Goal: Information Seeking & Learning: Learn about a topic

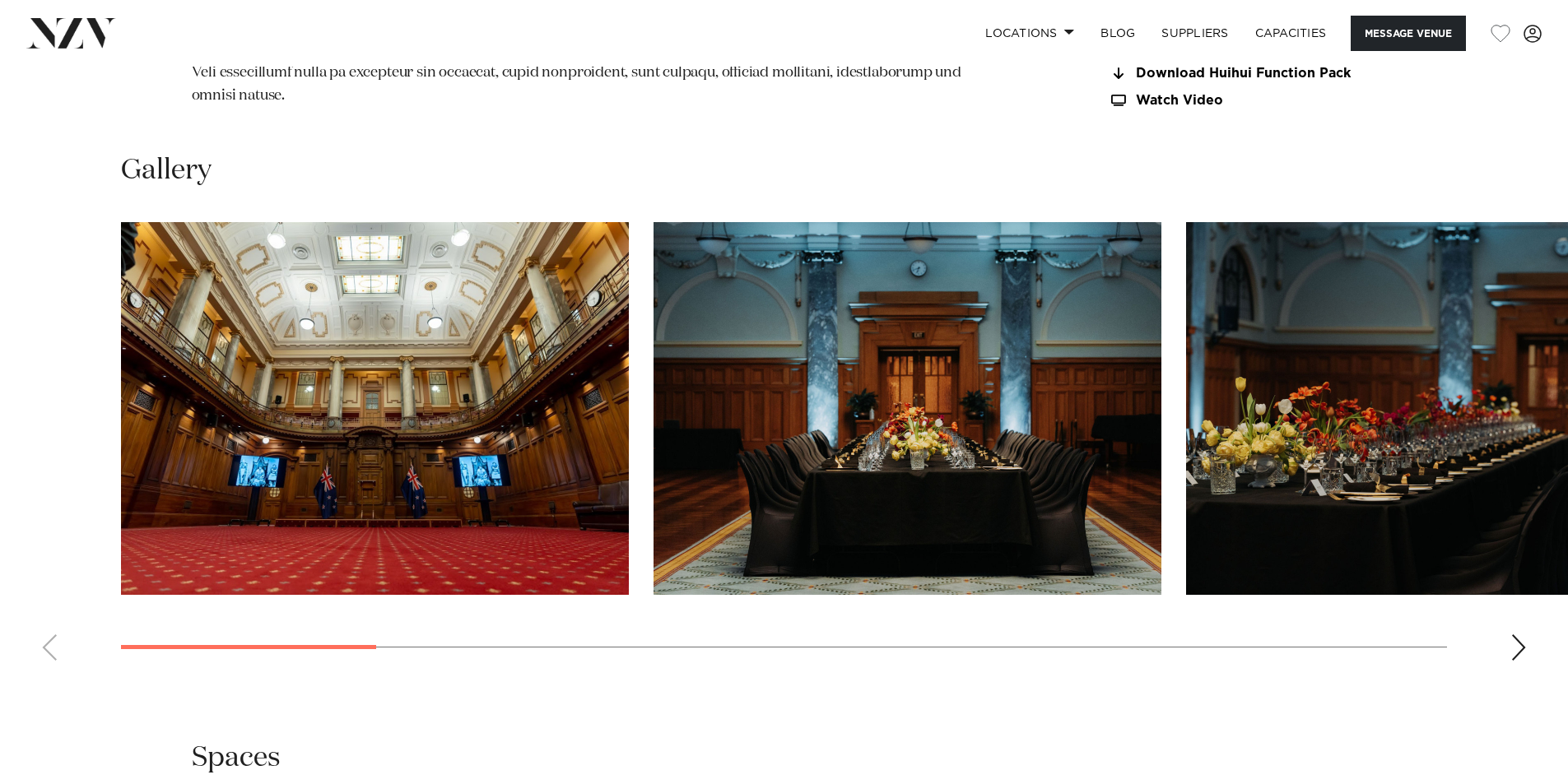
scroll to position [1607, 0]
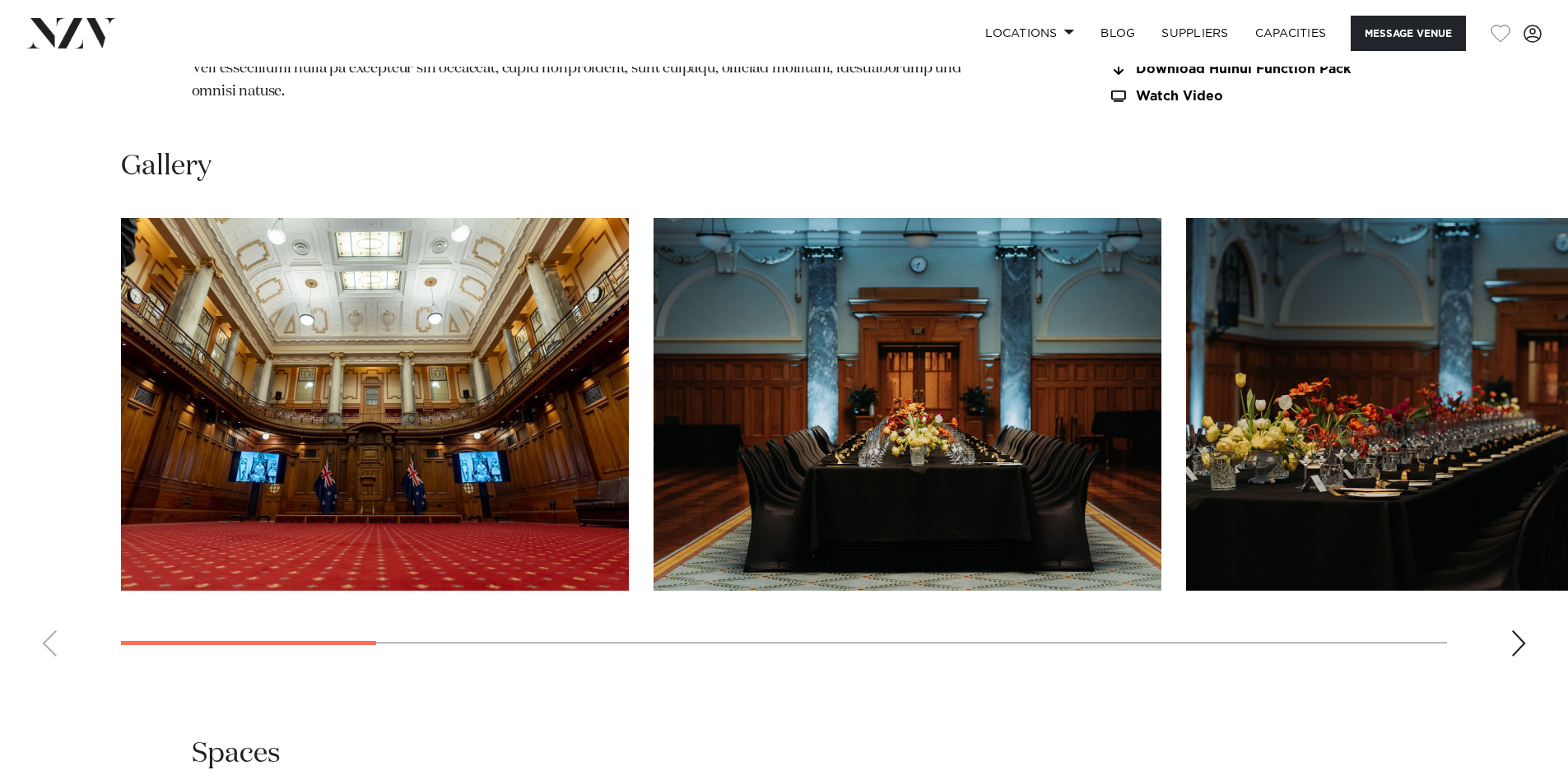
click at [1518, 657] on div "Next slide" at bounding box center [1518, 643] width 16 height 26
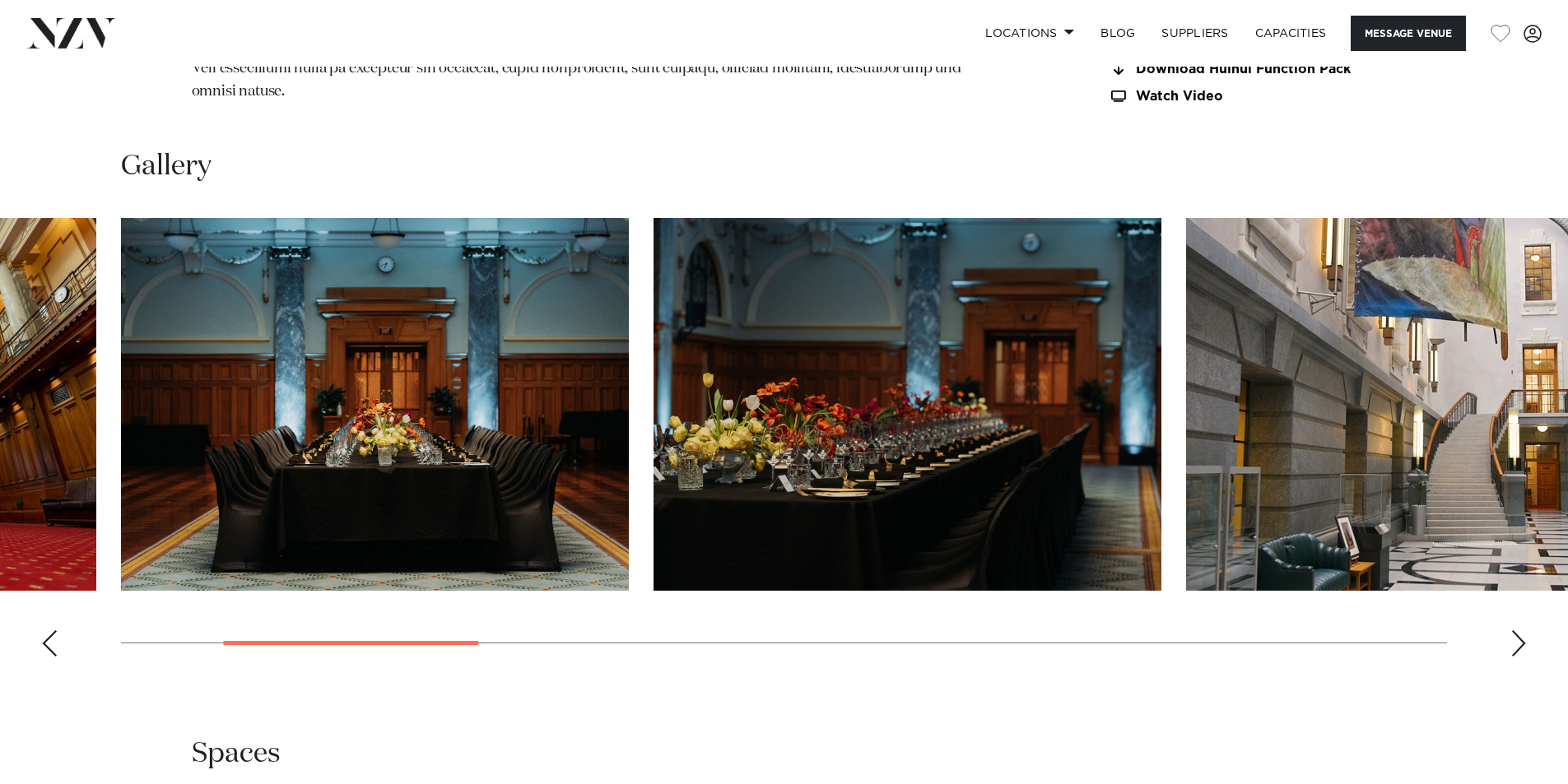
click at [1518, 657] on div "Next slide" at bounding box center [1518, 643] width 16 height 26
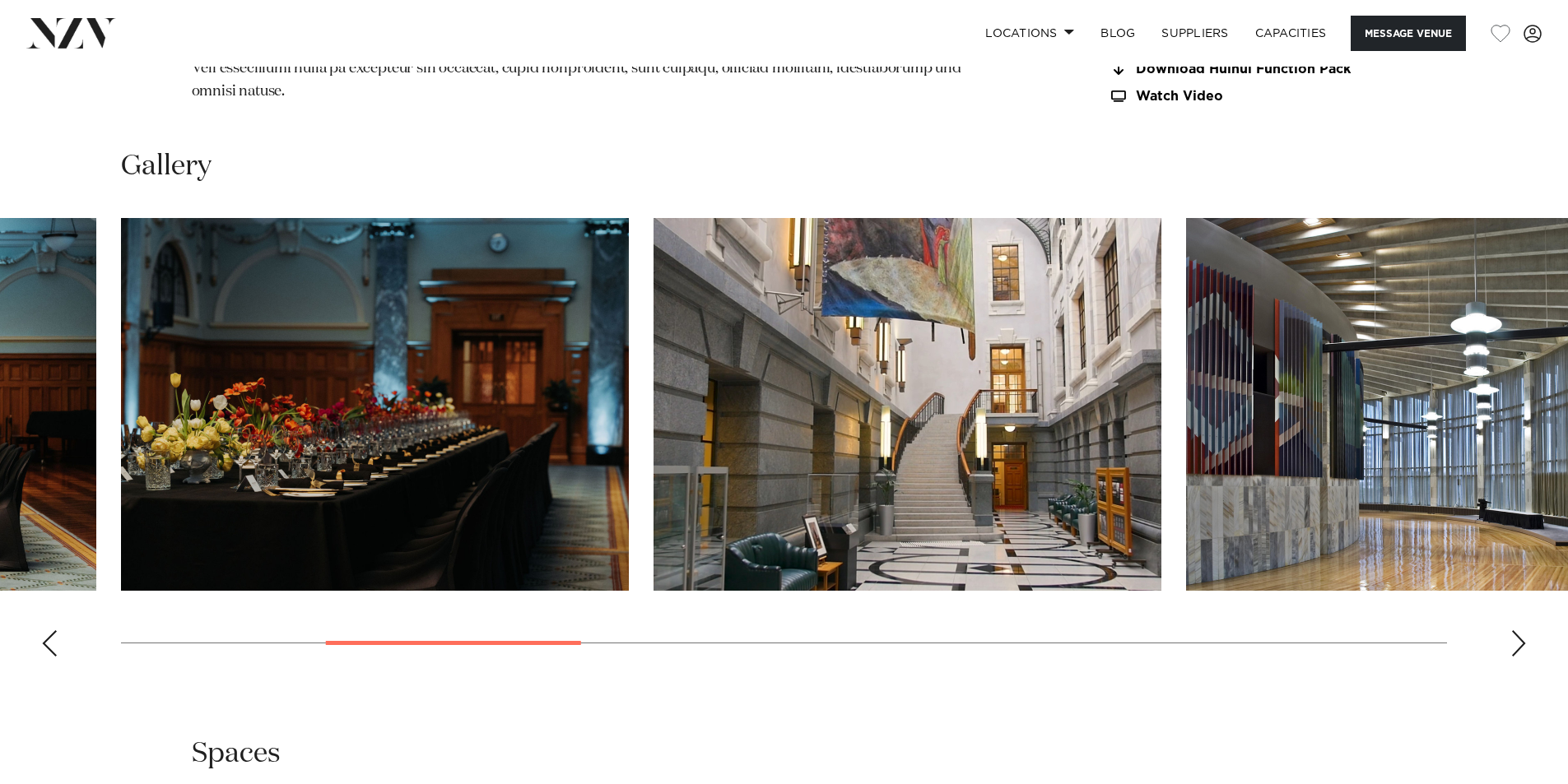
click at [1518, 657] on div "Next slide" at bounding box center [1518, 643] width 16 height 26
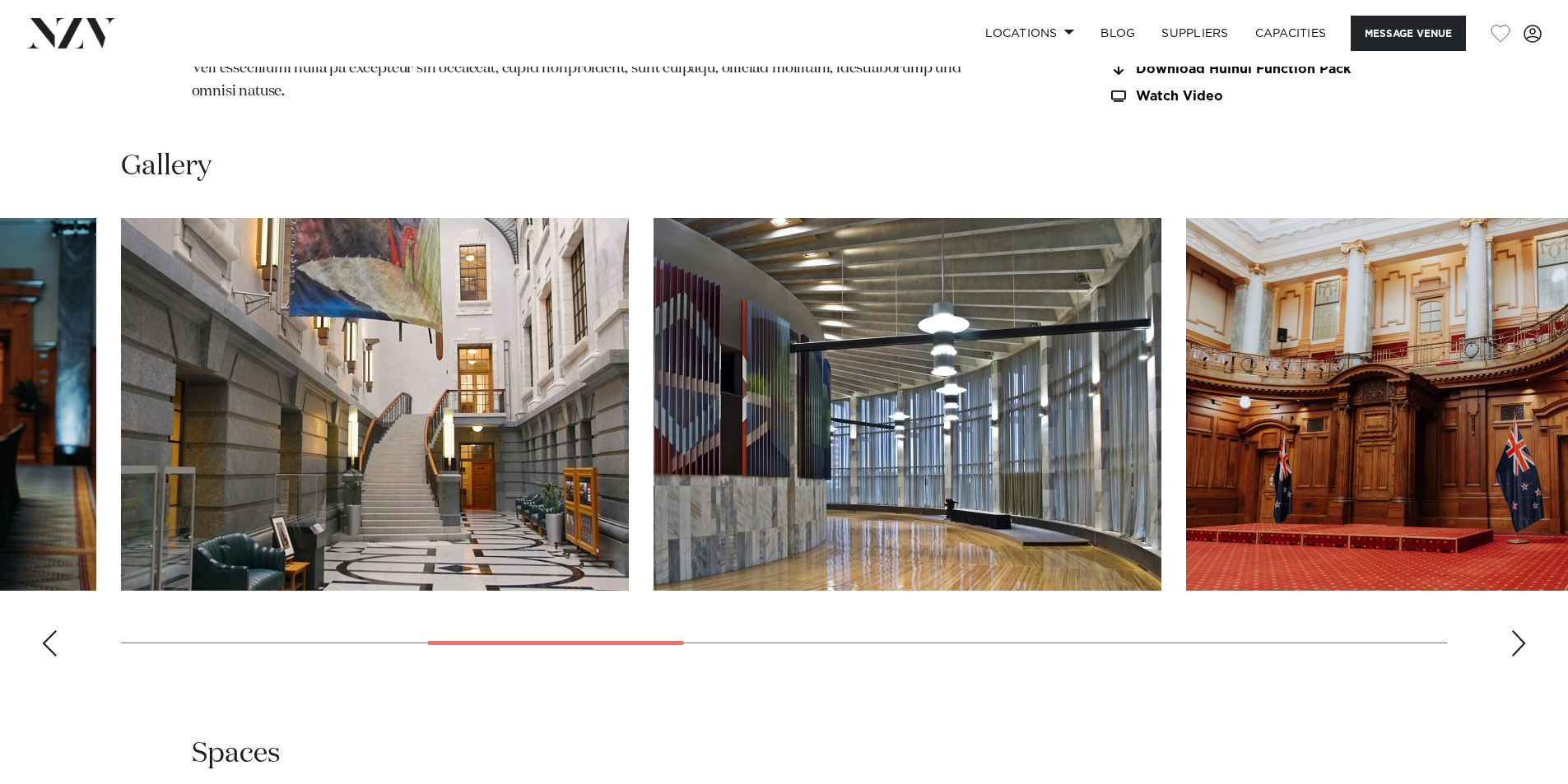
click at [1518, 657] on div "Next slide" at bounding box center [1518, 643] width 16 height 26
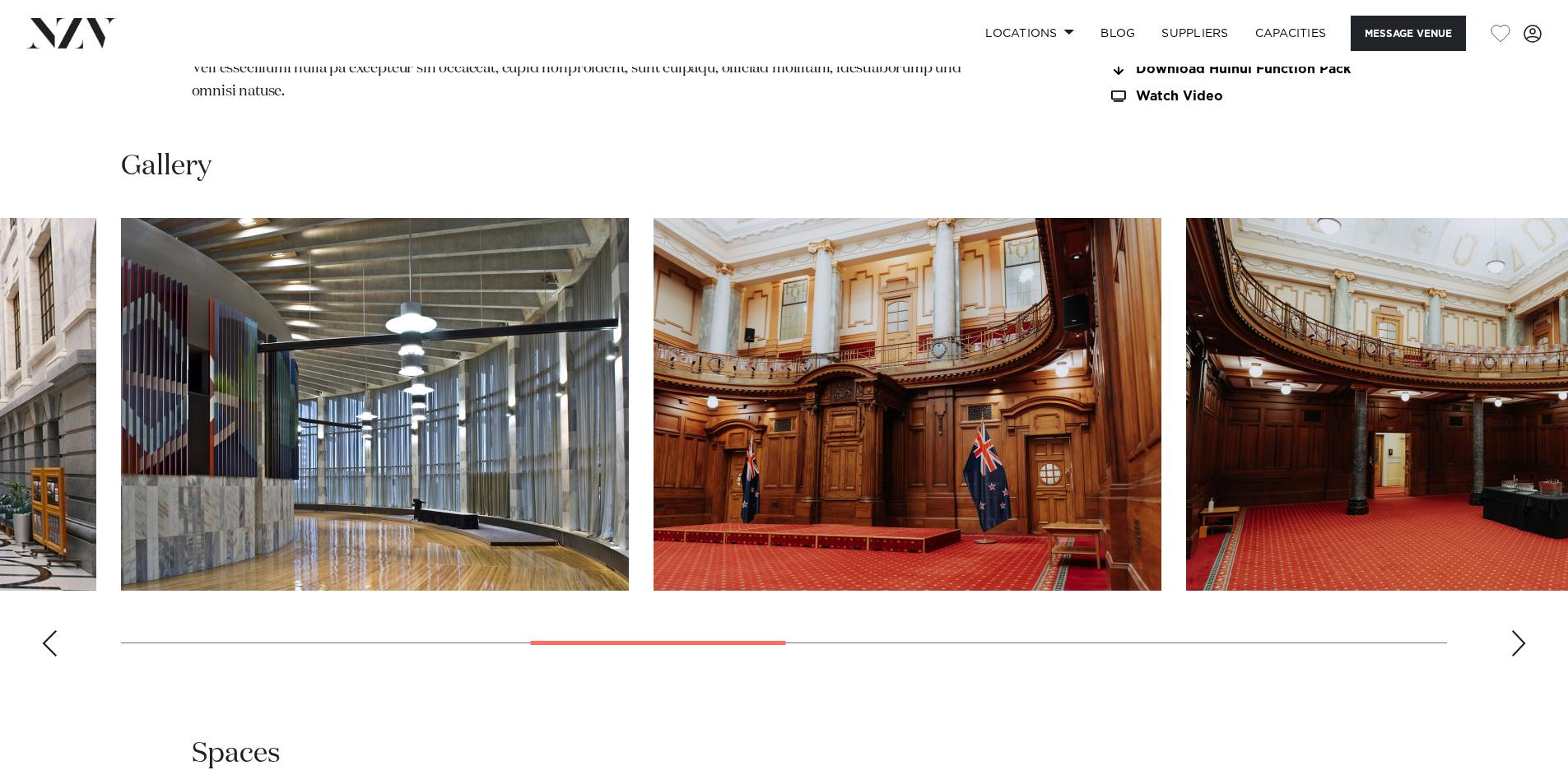
click at [1518, 657] on div "Next slide" at bounding box center [1518, 643] width 16 height 26
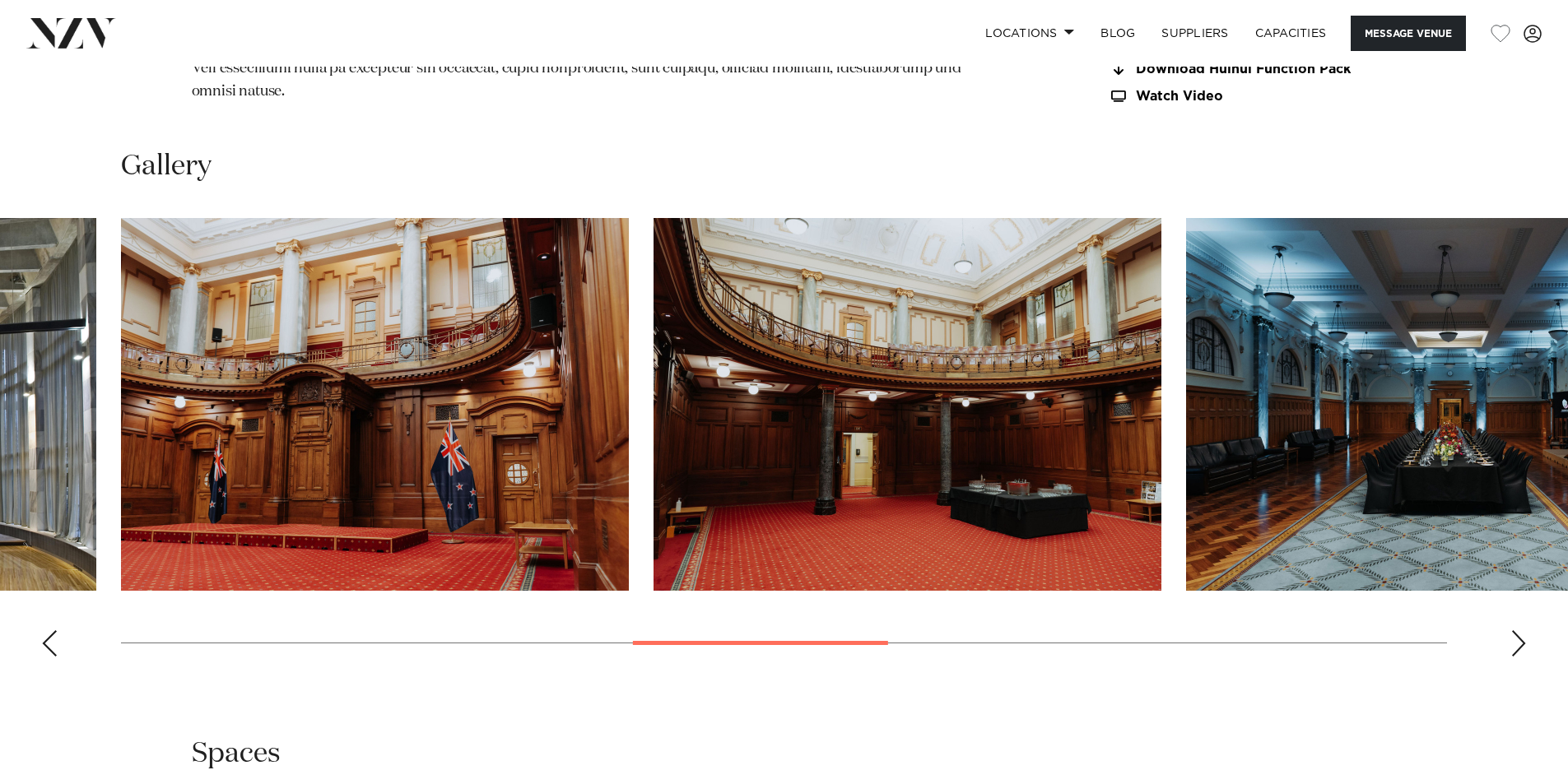
click at [1518, 657] on div "Next slide" at bounding box center [1518, 643] width 16 height 26
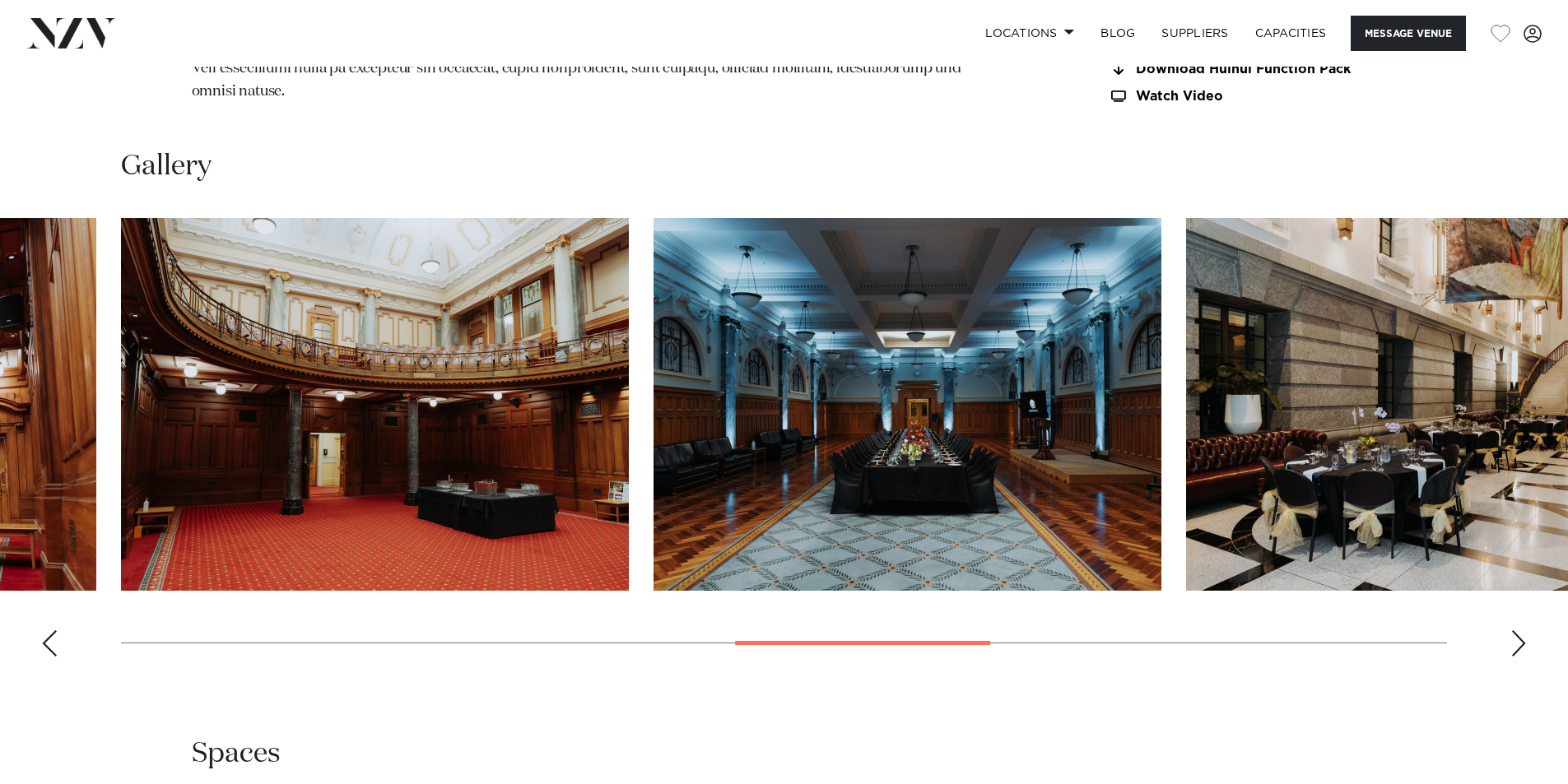
click at [1522, 657] on div "Next slide" at bounding box center [1518, 643] width 16 height 26
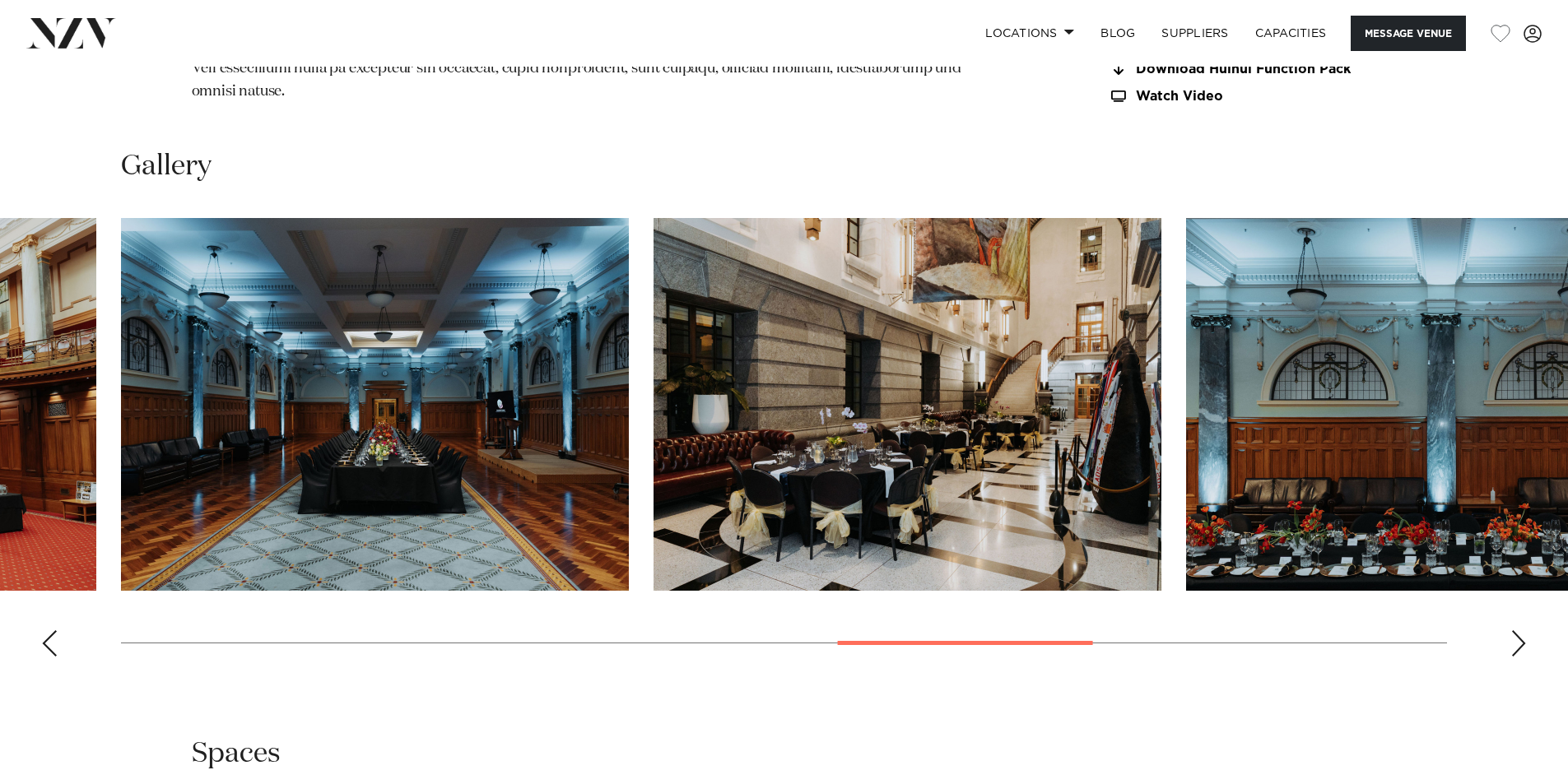
click at [1522, 657] on div "Next slide" at bounding box center [1518, 643] width 16 height 26
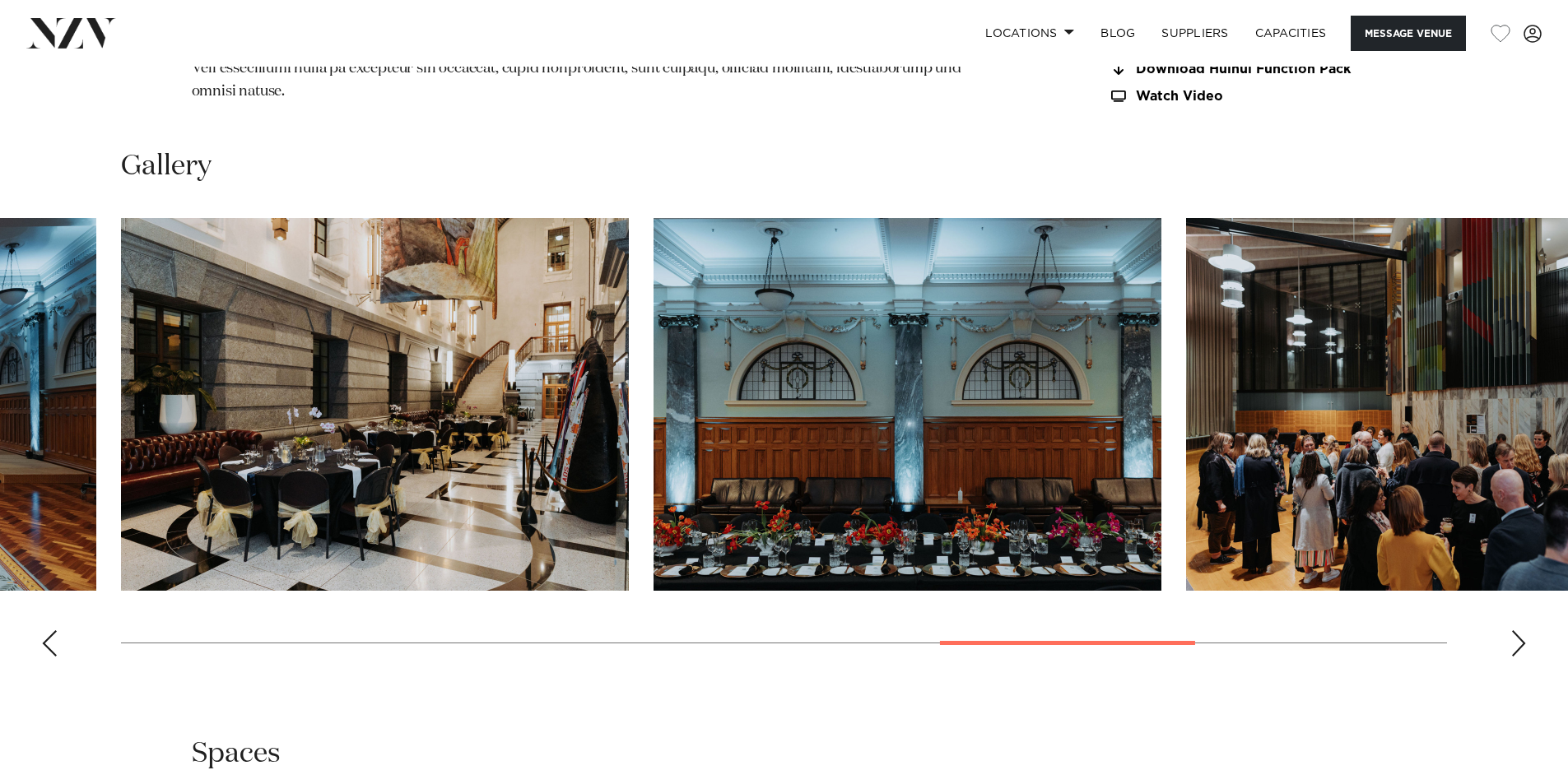
click at [1522, 657] on div "Next slide" at bounding box center [1518, 643] width 16 height 26
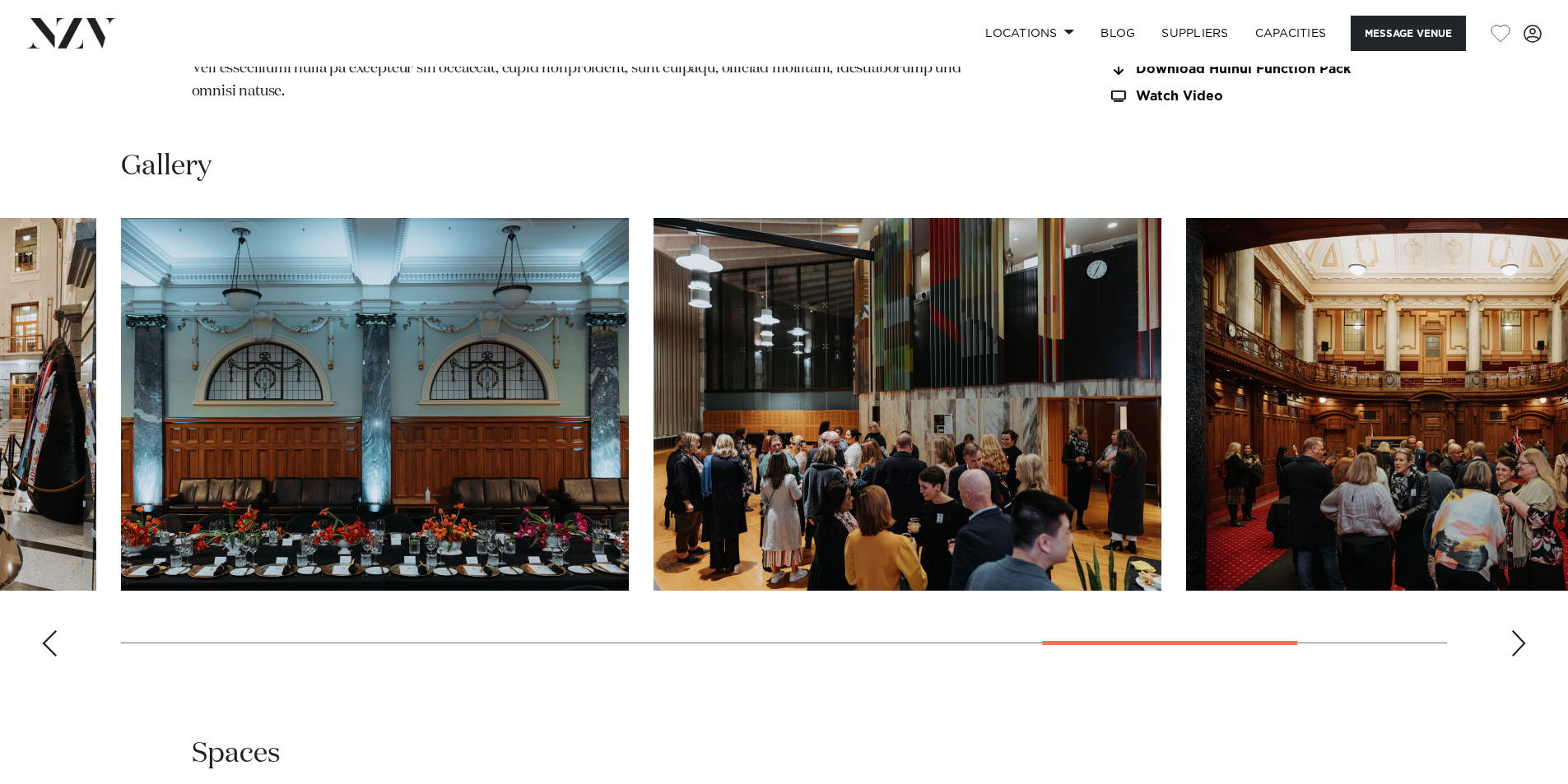
click at [1522, 657] on div "Next slide" at bounding box center [1518, 643] width 16 height 26
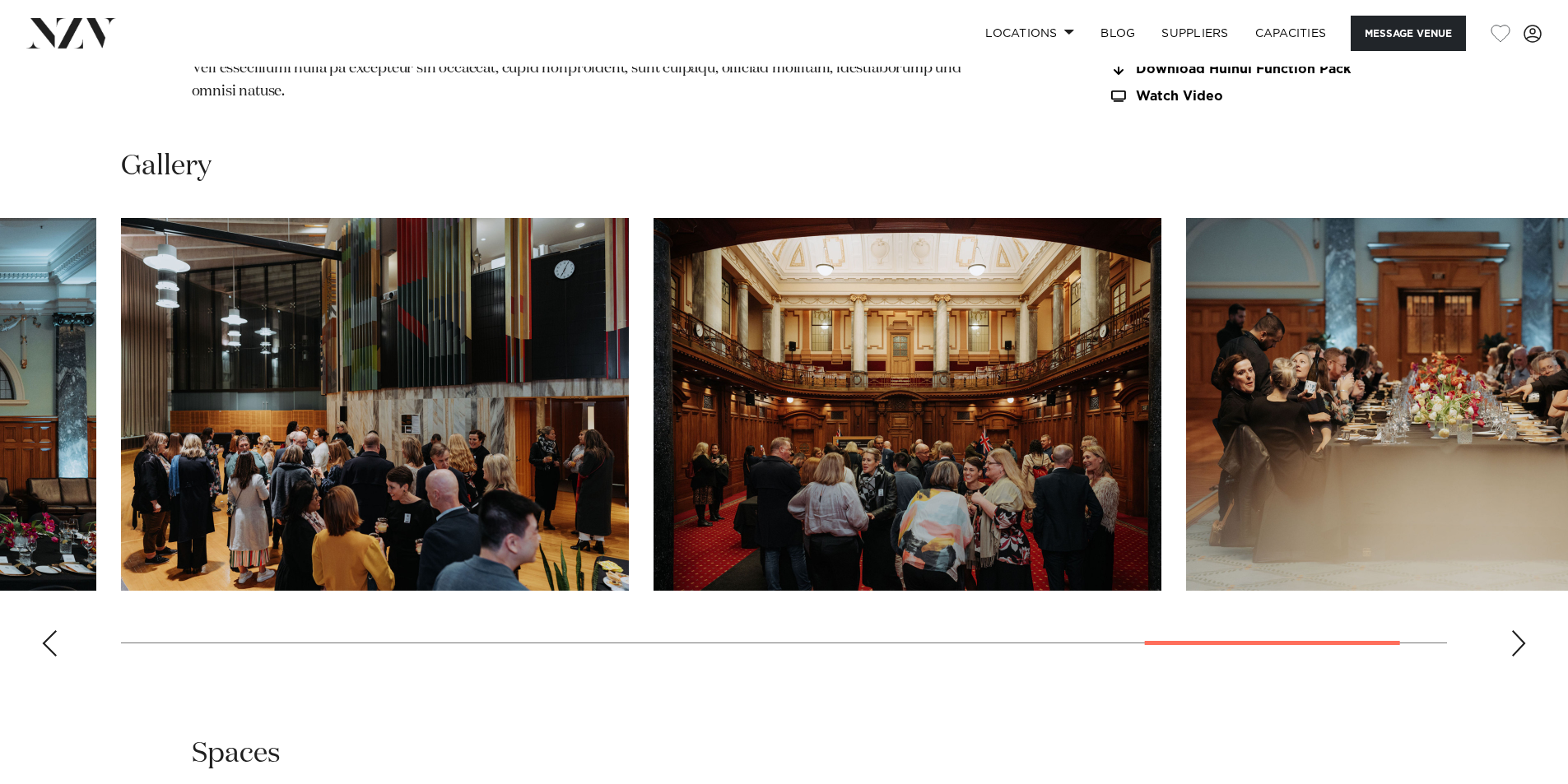
click at [1522, 657] on div "Next slide" at bounding box center [1518, 643] width 16 height 26
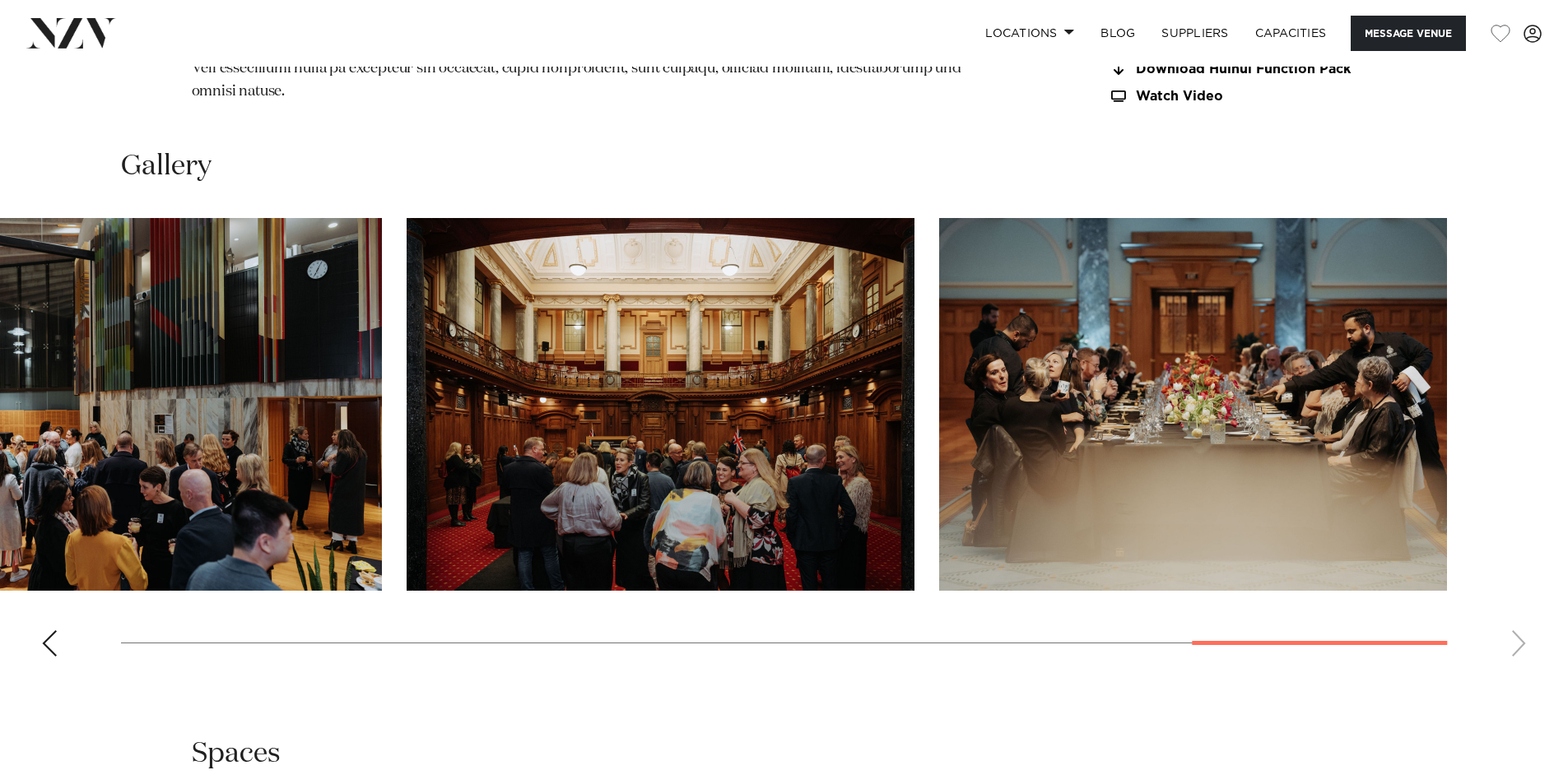
click at [1522, 669] on swiper-container at bounding box center [784, 444] width 1568 height 452
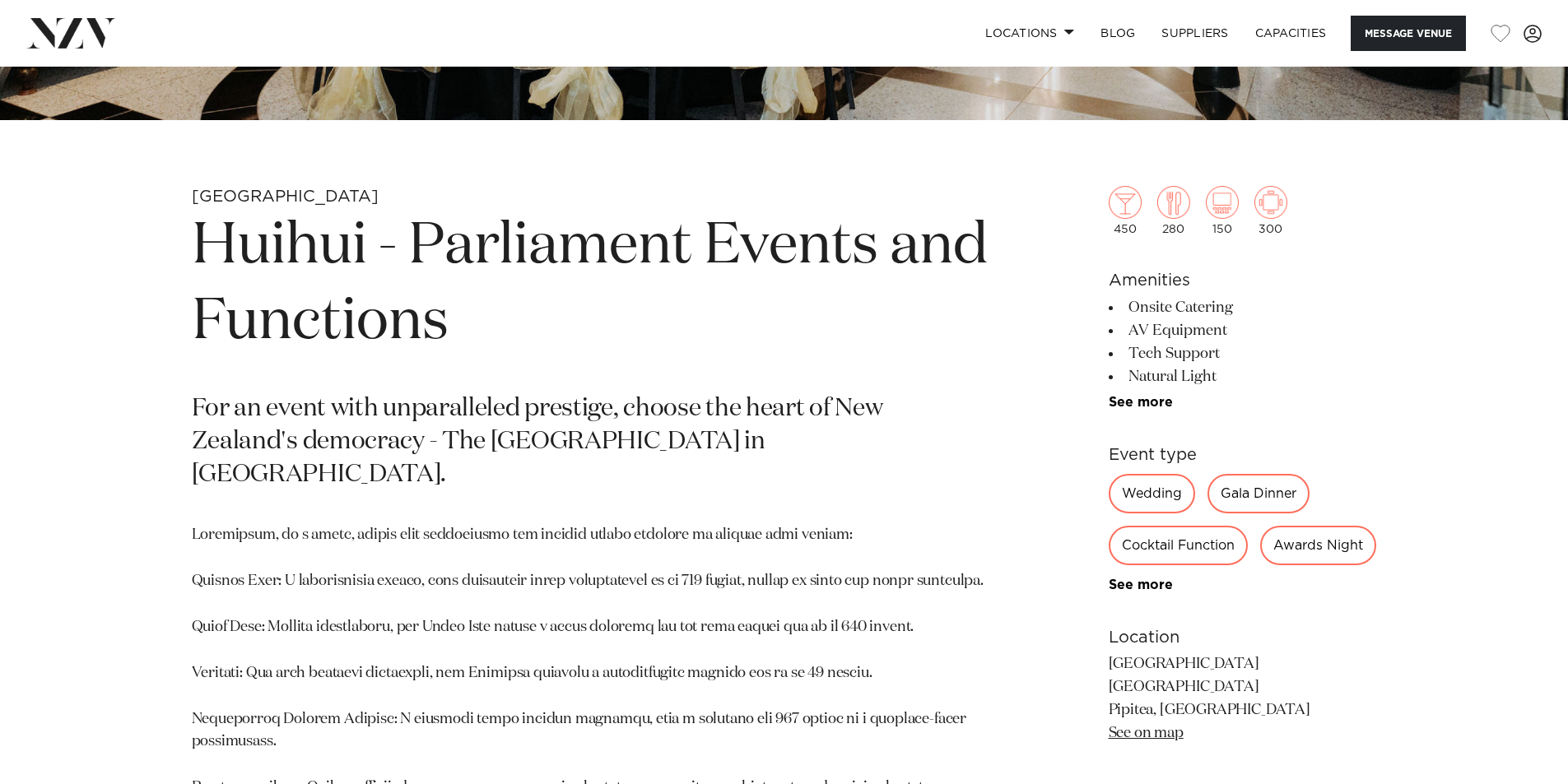
scroll to position [0, 0]
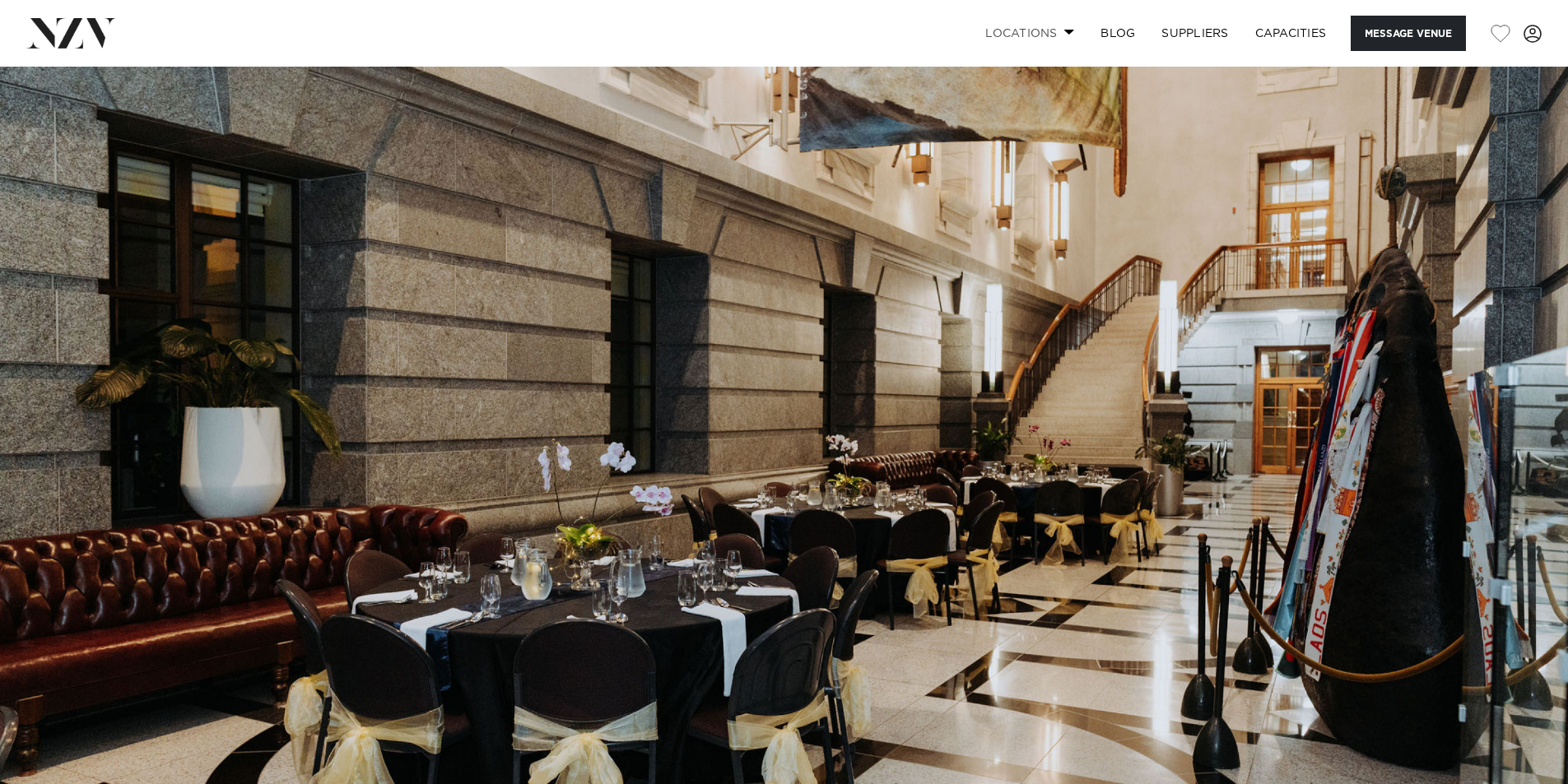
click at [1067, 42] on link "Locations" at bounding box center [1030, 33] width 116 height 36
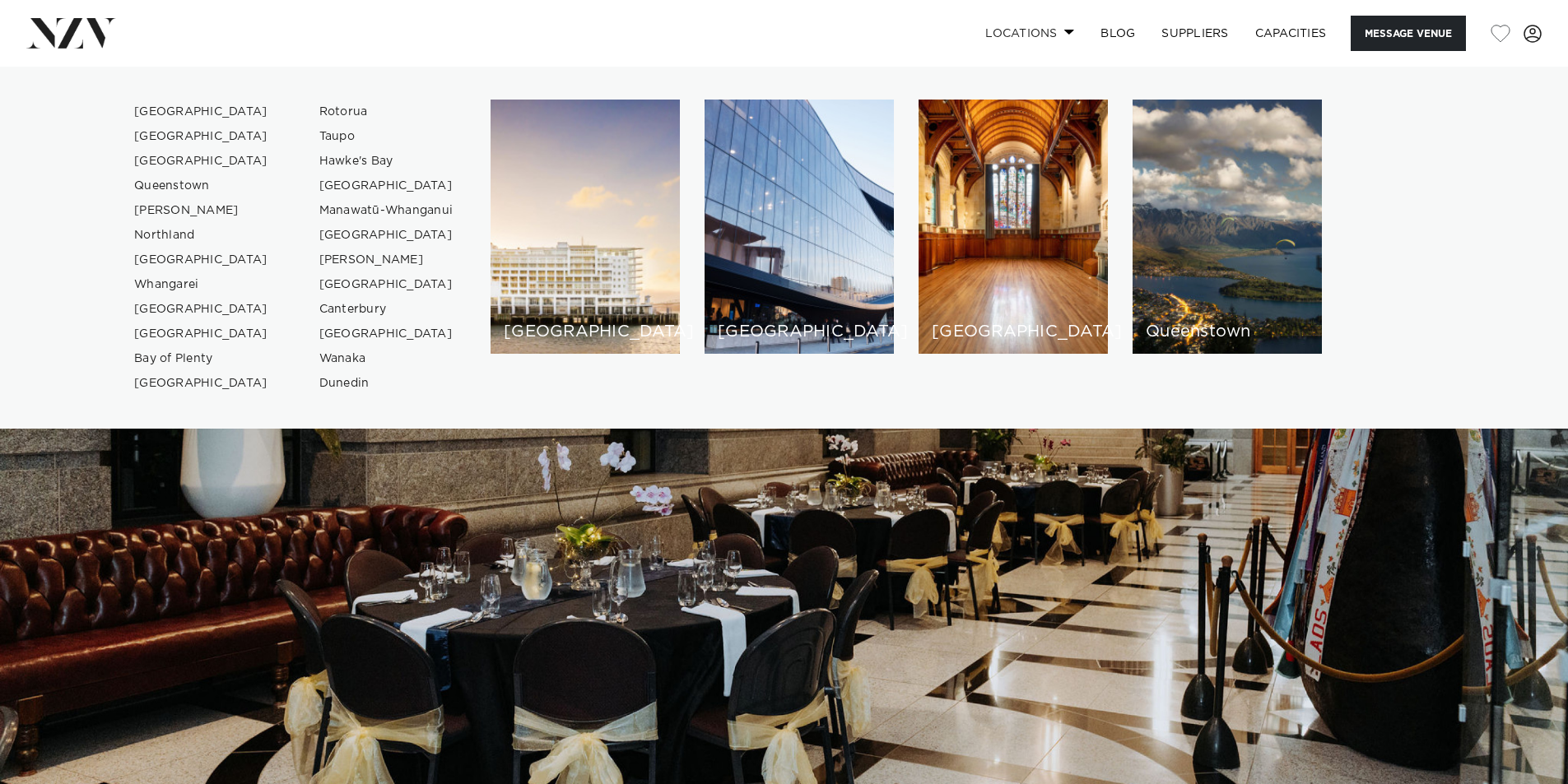
click at [1067, 42] on link "Locations" at bounding box center [1030, 33] width 116 height 36
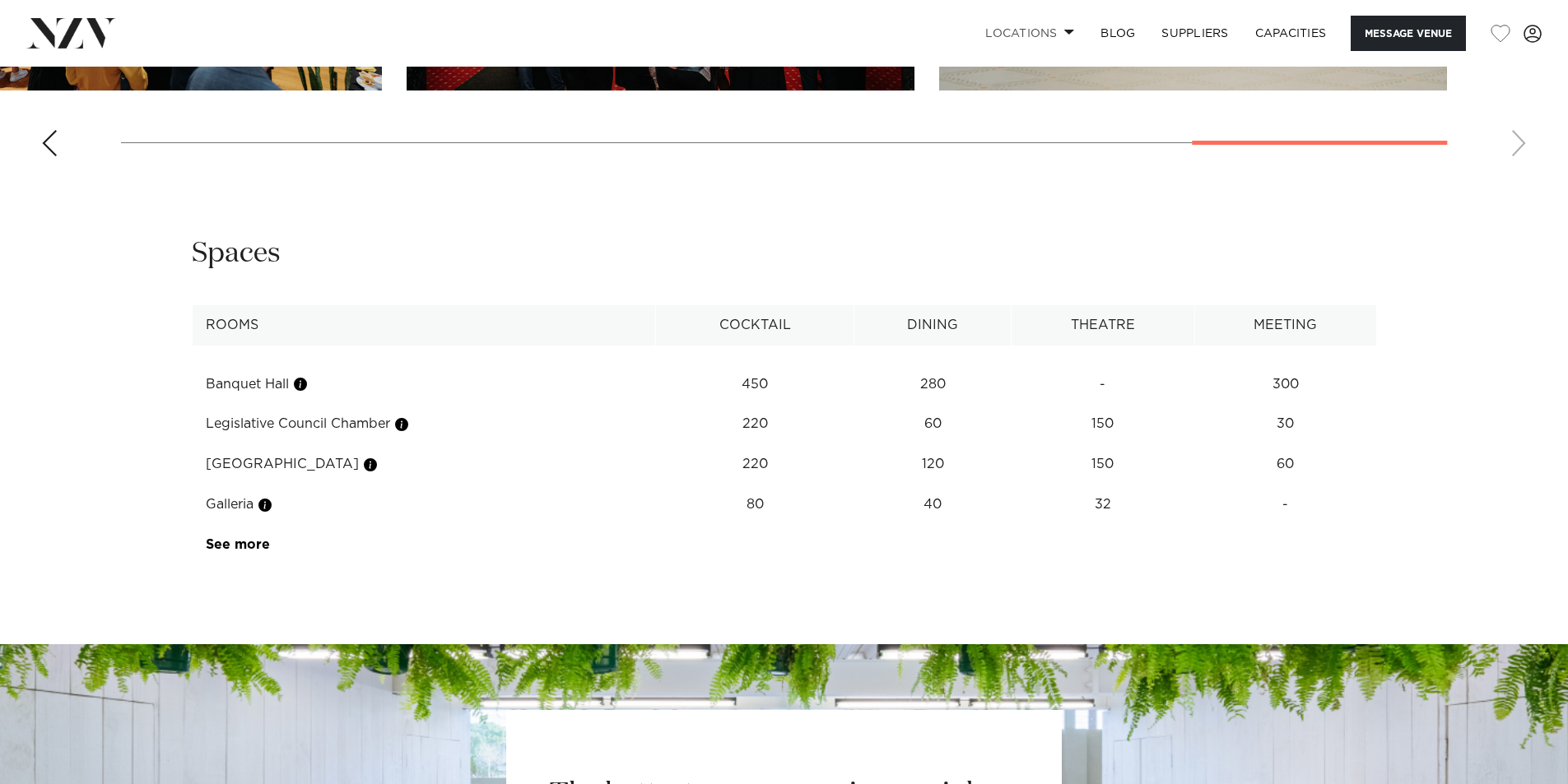
scroll to position [2112, 0]
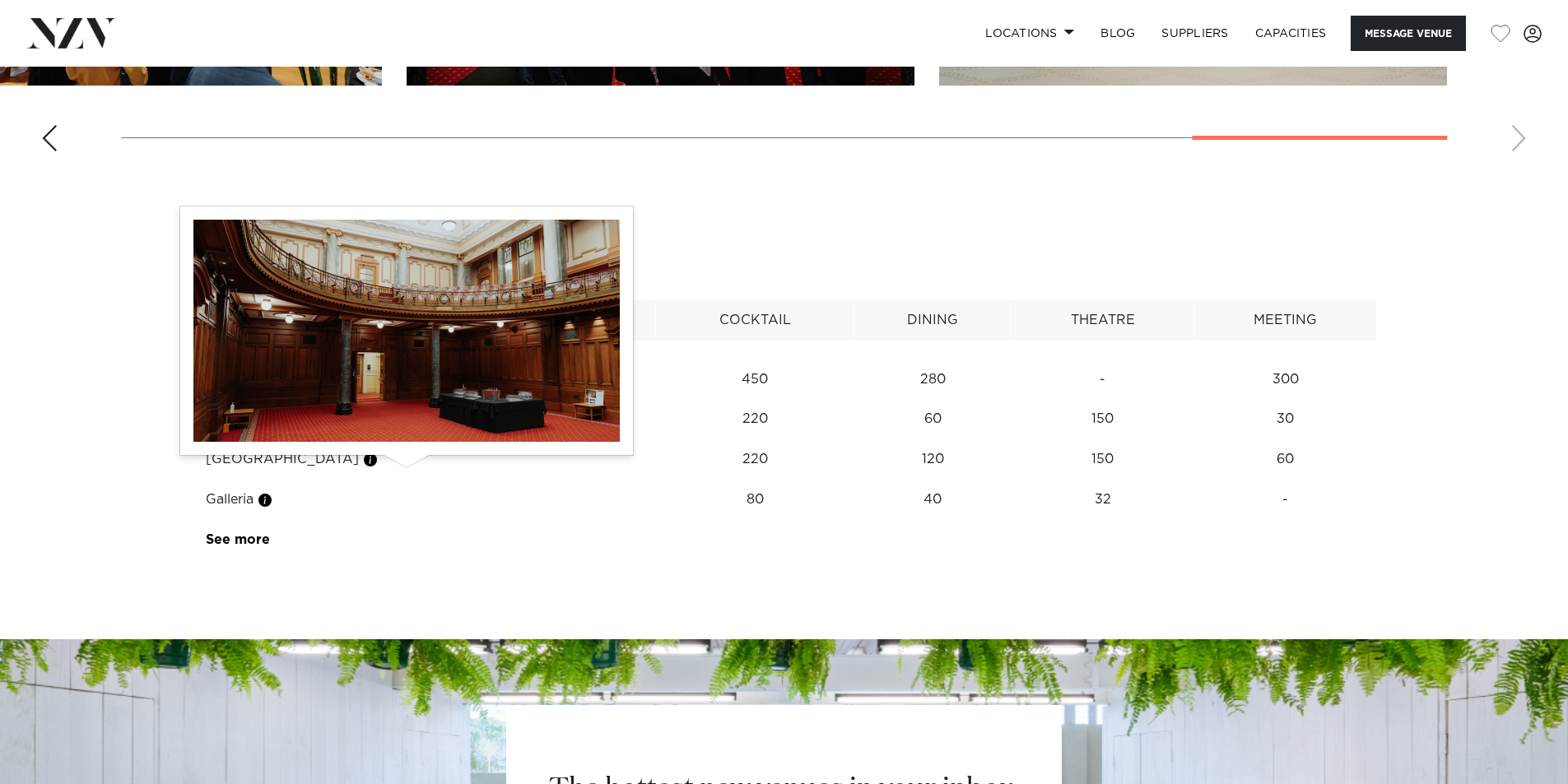
click at [401, 428] on button "button" at bounding box center [401, 419] width 16 height 16
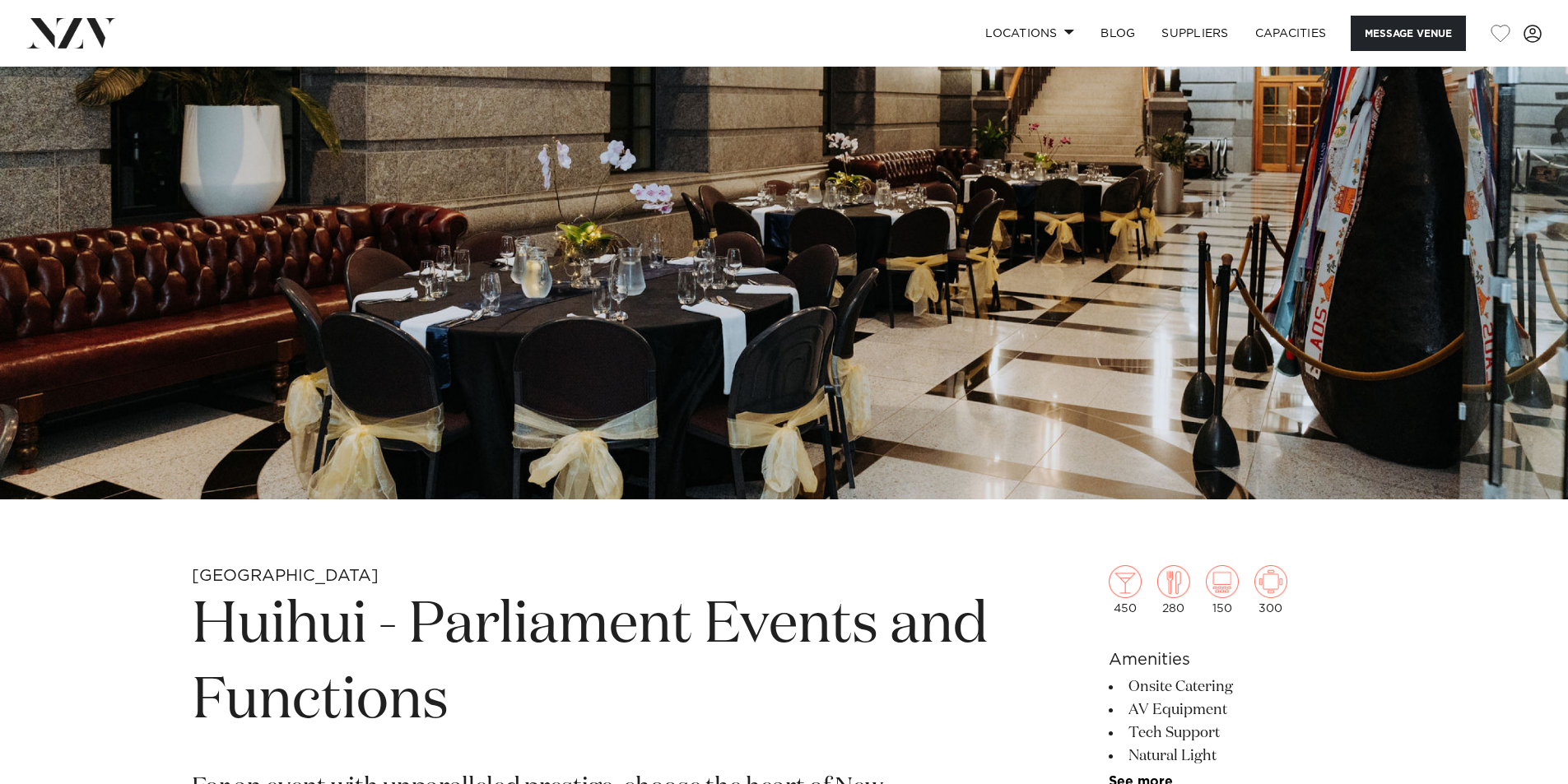
scroll to position [0, 0]
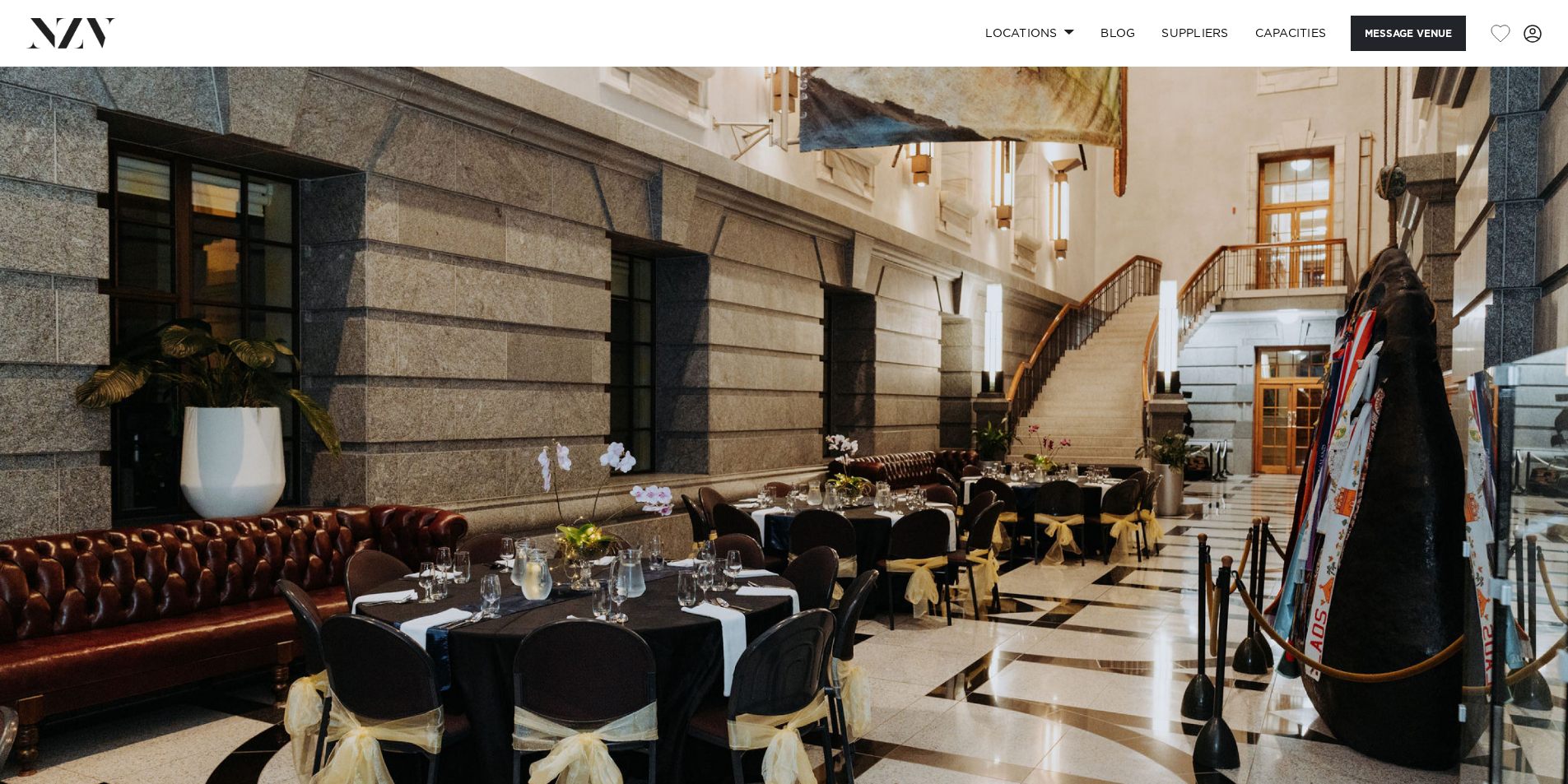
click at [523, 460] on img at bounding box center [784, 433] width 1568 height 735
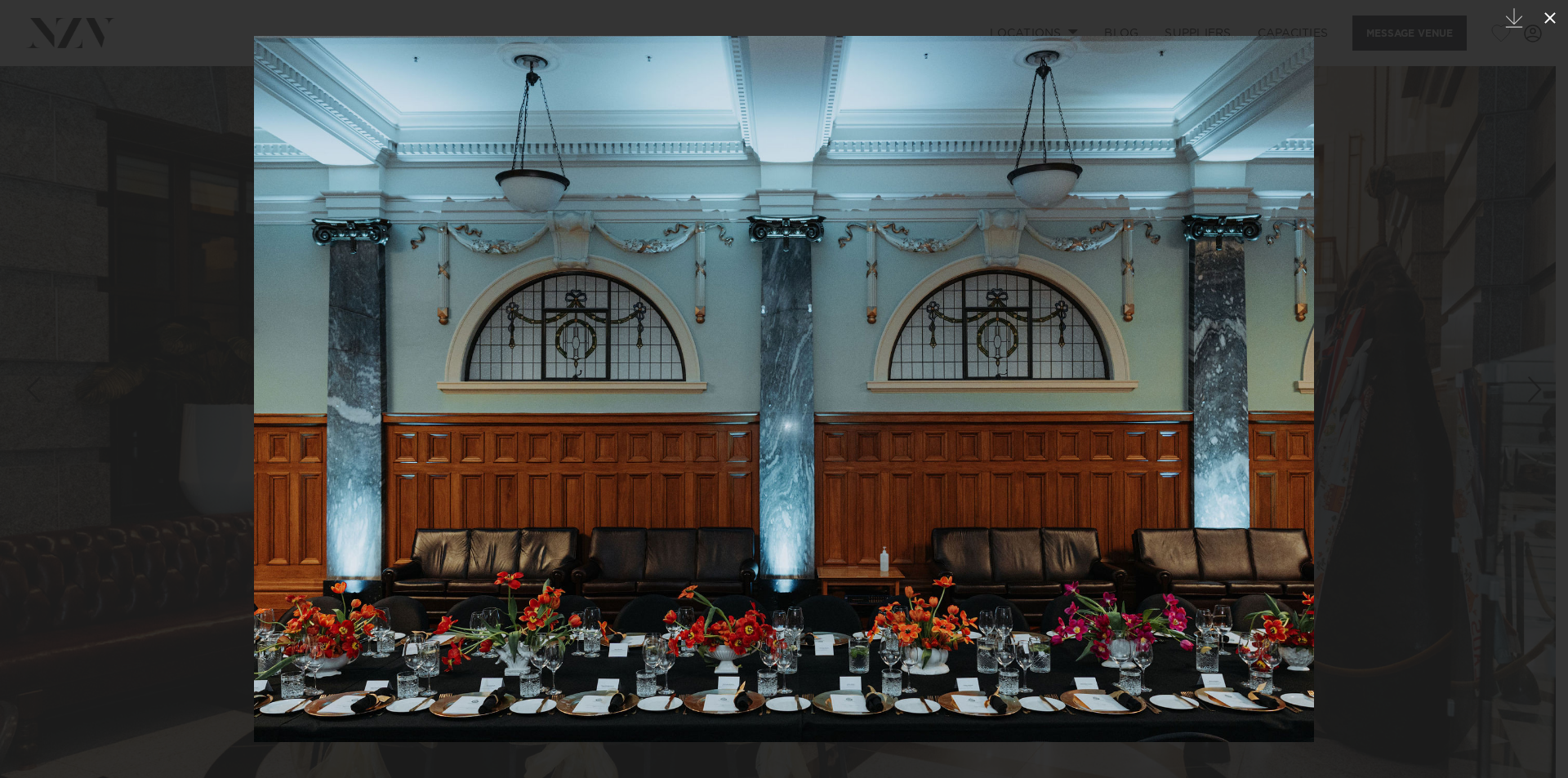
click at [1549, 17] on icon at bounding box center [1549, 19] width 12 height 12
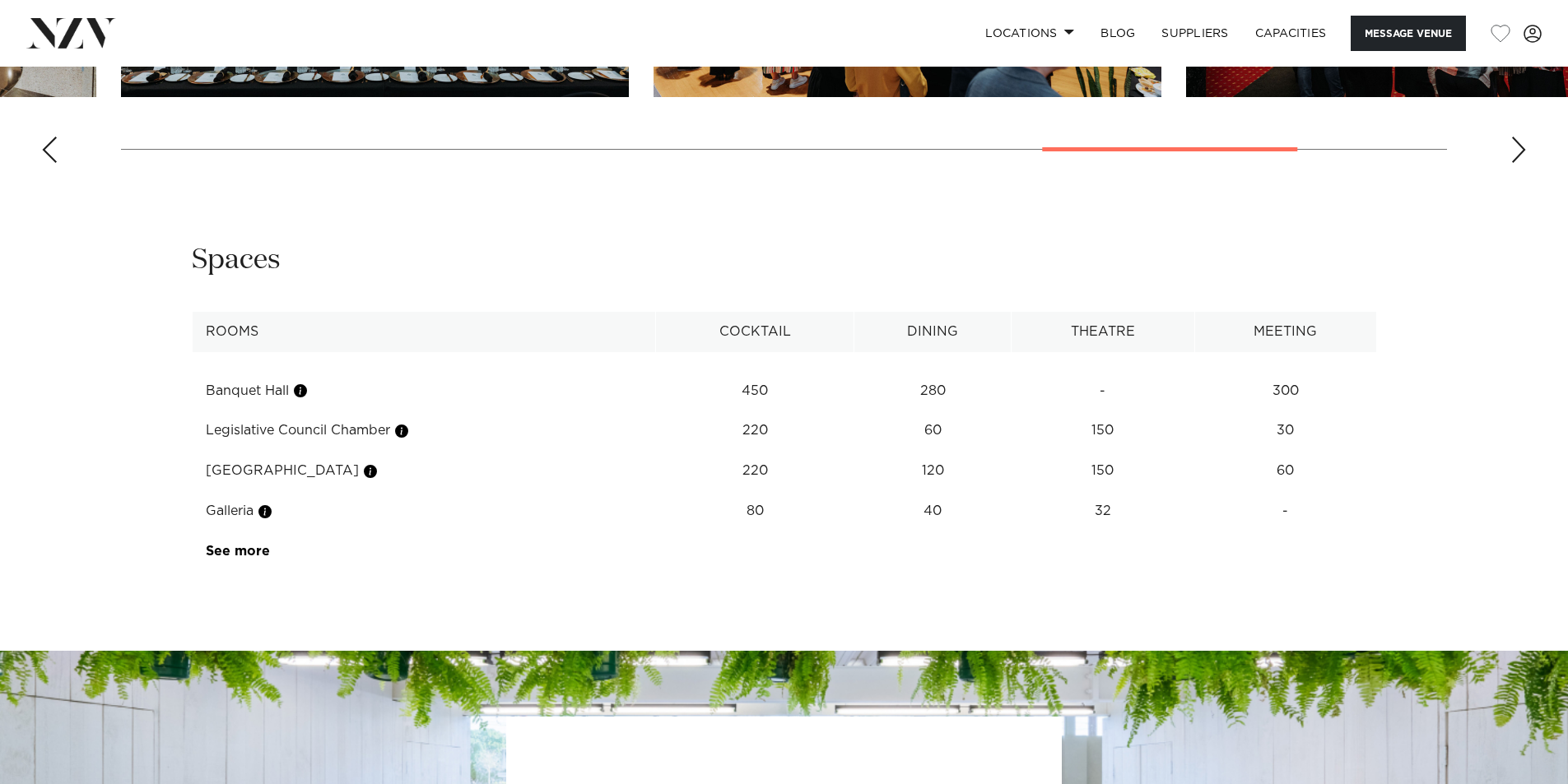
scroll to position [2112, 0]
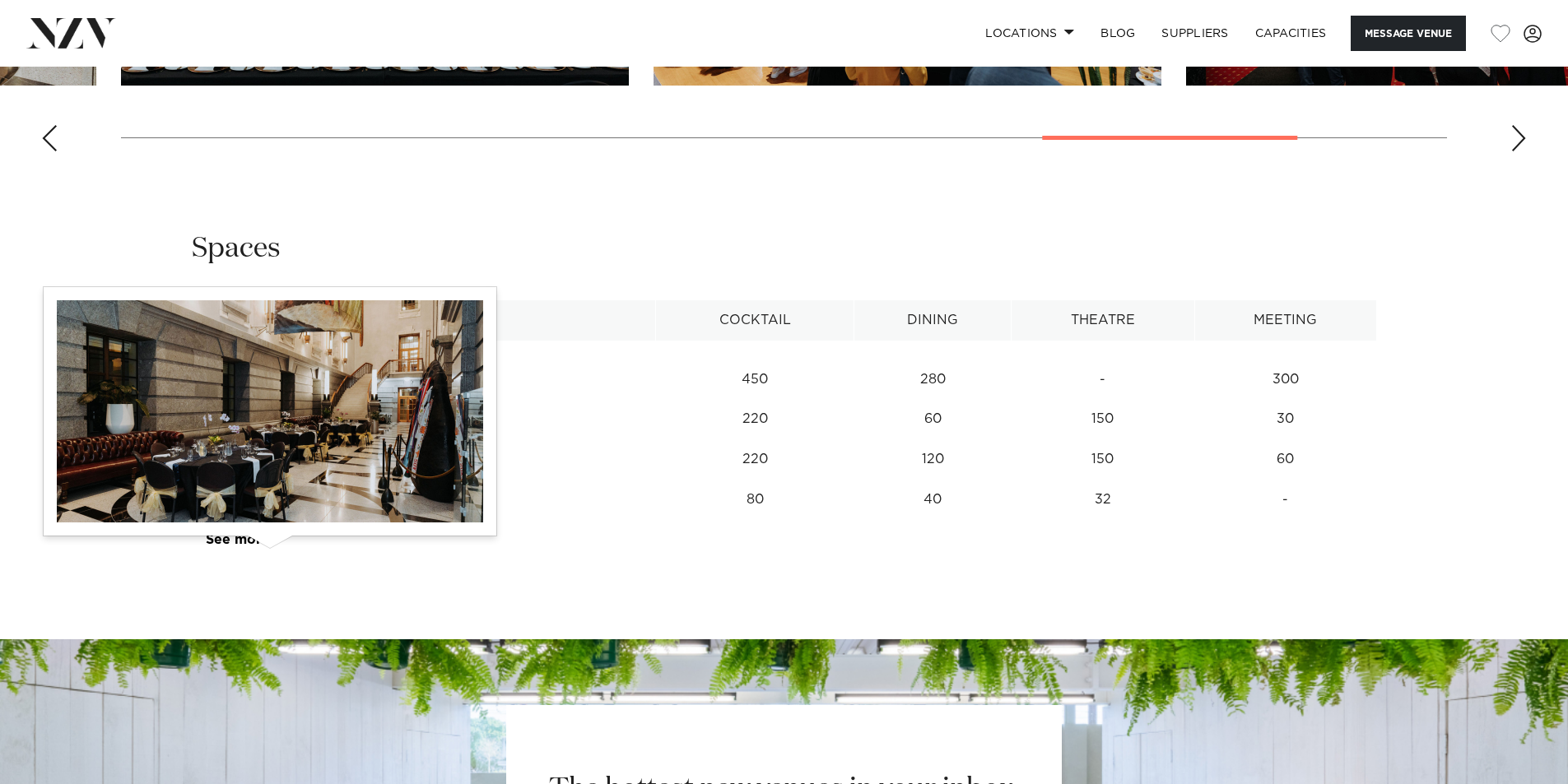
click at [270, 509] on button "button" at bounding box center [264, 499] width 16 height 16
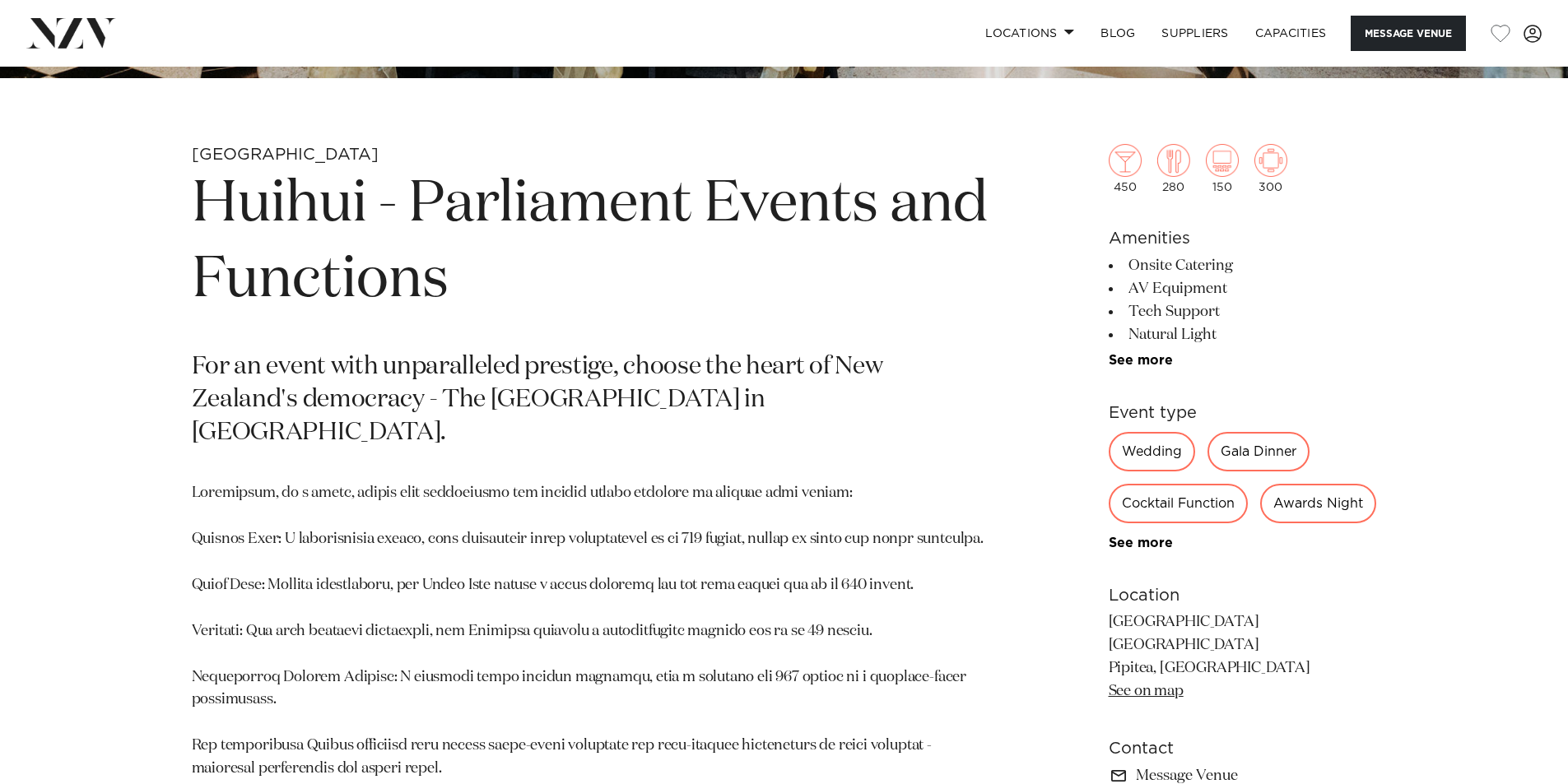
scroll to position [0, 0]
